Goal: Transaction & Acquisition: Book appointment/travel/reservation

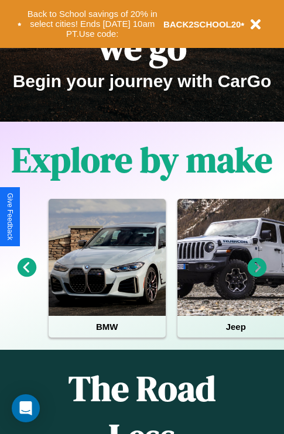
scroll to position [180, 0]
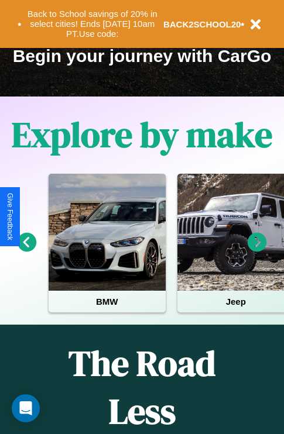
click at [257, 250] on icon at bounding box center [256, 242] width 19 height 19
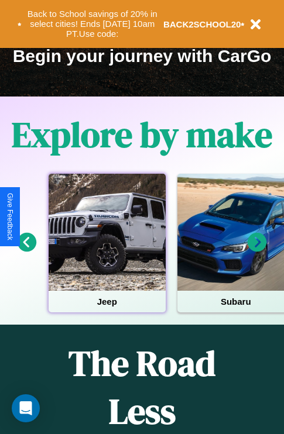
click at [106, 250] on div at bounding box center [107, 232] width 117 height 117
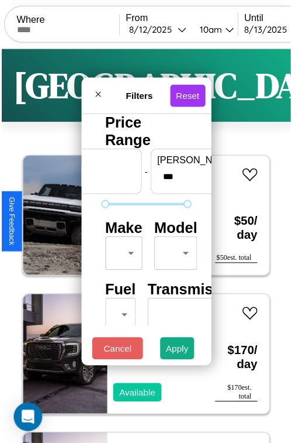
scroll to position [35, 0]
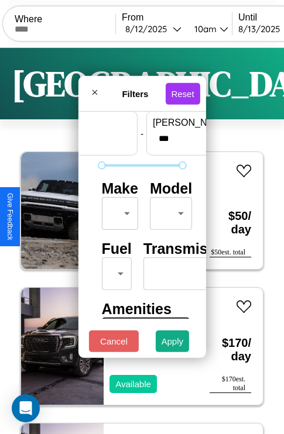
click at [118, 211] on body "CarGo Where From 8 / 12 / 2025 10am Until 8 / 13 / 2025 10am Become a Host Logi…" at bounding box center [142, 241] width 284 height 483
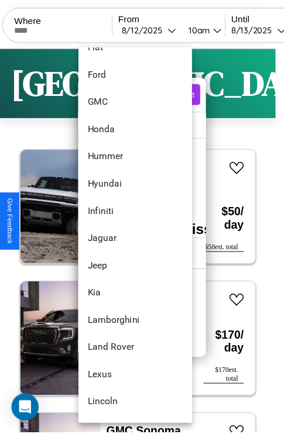
scroll to position [387, 0]
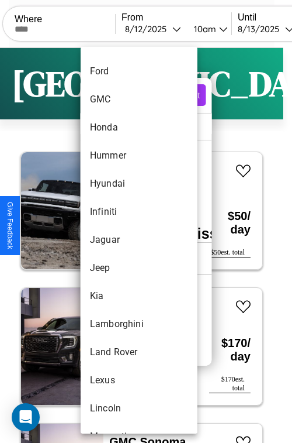
click at [117, 240] on li "Jaguar" at bounding box center [139, 240] width 117 height 28
type input "******"
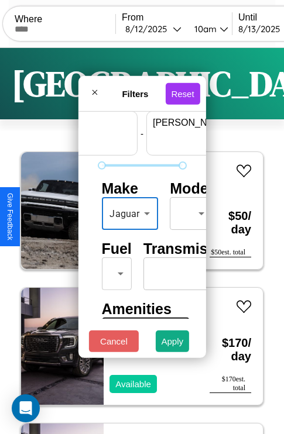
scroll to position [35, 73]
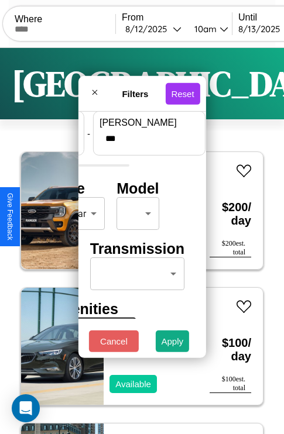
type input "***"
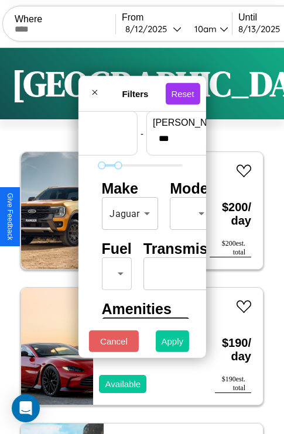
type input "*"
click at [173, 344] on button "Apply" at bounding box center [173, 342] width 34 height 22
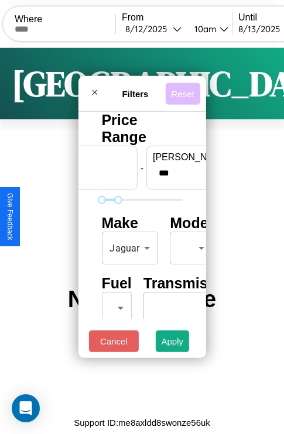
click at [184, 90] on button "Reset" at bounding box center [182, 93] width 35 height 22
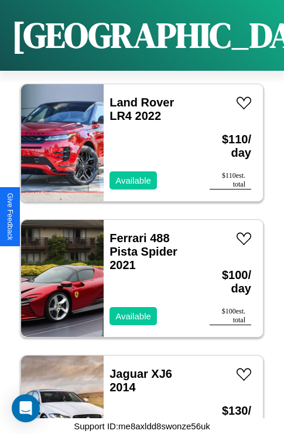
scroll to position [180, 0]
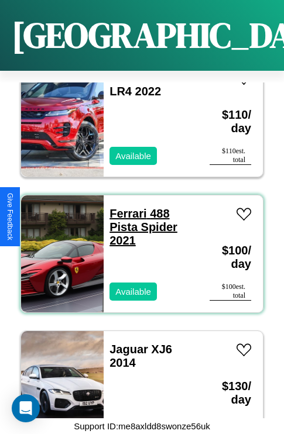
click at [124, 207] on link "Ferrari 488 Pista Spider 2021" at bounding box center [143, 227] width 68 height 40
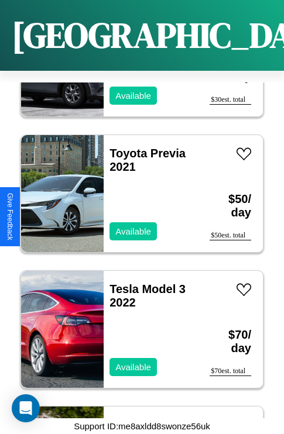
scroll to position [4387, 0]
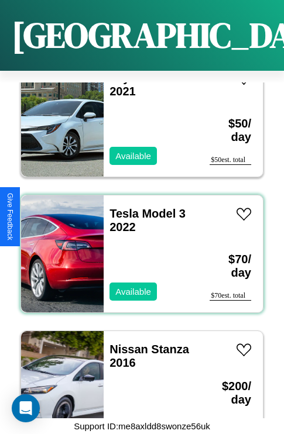
click at [137, 247] on div "Tesla Model 3 2022 Available" at bounding box center [151, 253] width 94 height 117
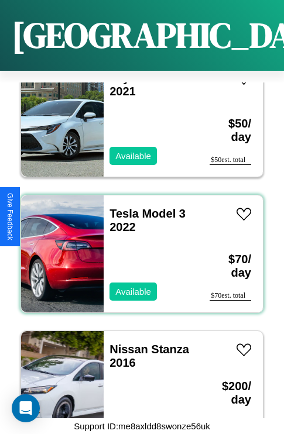
click at [137, 247] on div "Tesla Model 3 2022 Available" at bounding box center [151, 253] width 94 height 117
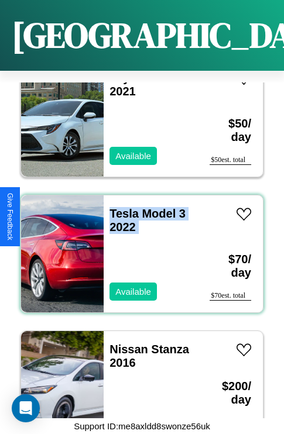
click at [137, 247] on div "Tesla Model 3 2022 Available" at bounding box center [151, 253] width 94 height 117
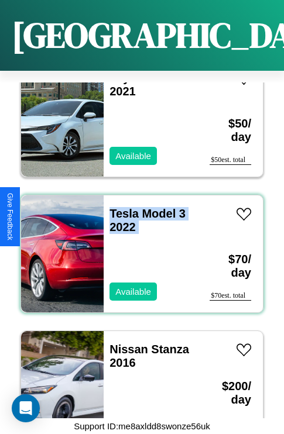
click at [137, 247] on div "Tesla Model 3 2022 Available" at bounding box center [151, 253] width 94 height 117
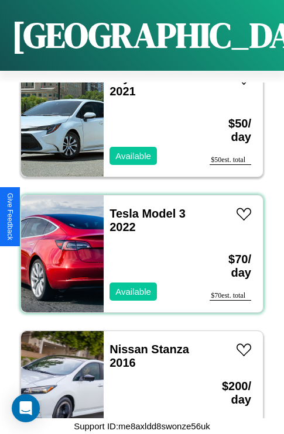
click at [137, 247] on div "Tesla Model 3 2022 Available" at bounding box center [151, 253] width 94 height 117
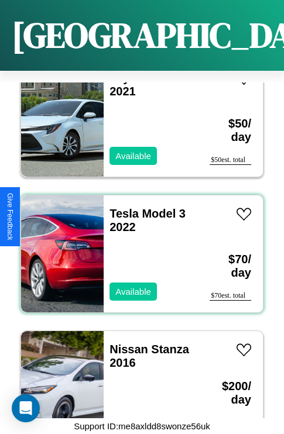
click at [137, 247] on div "Tesla Model 3 2022 Available" at bounding box center [151, 253] width 94 height 117
click at [121, 207] on link "Tesla Model 3 2022" at bounding box center [147, 220] width 76 height 26
